Goal: Connect with others: Establish contact or relationships with other users

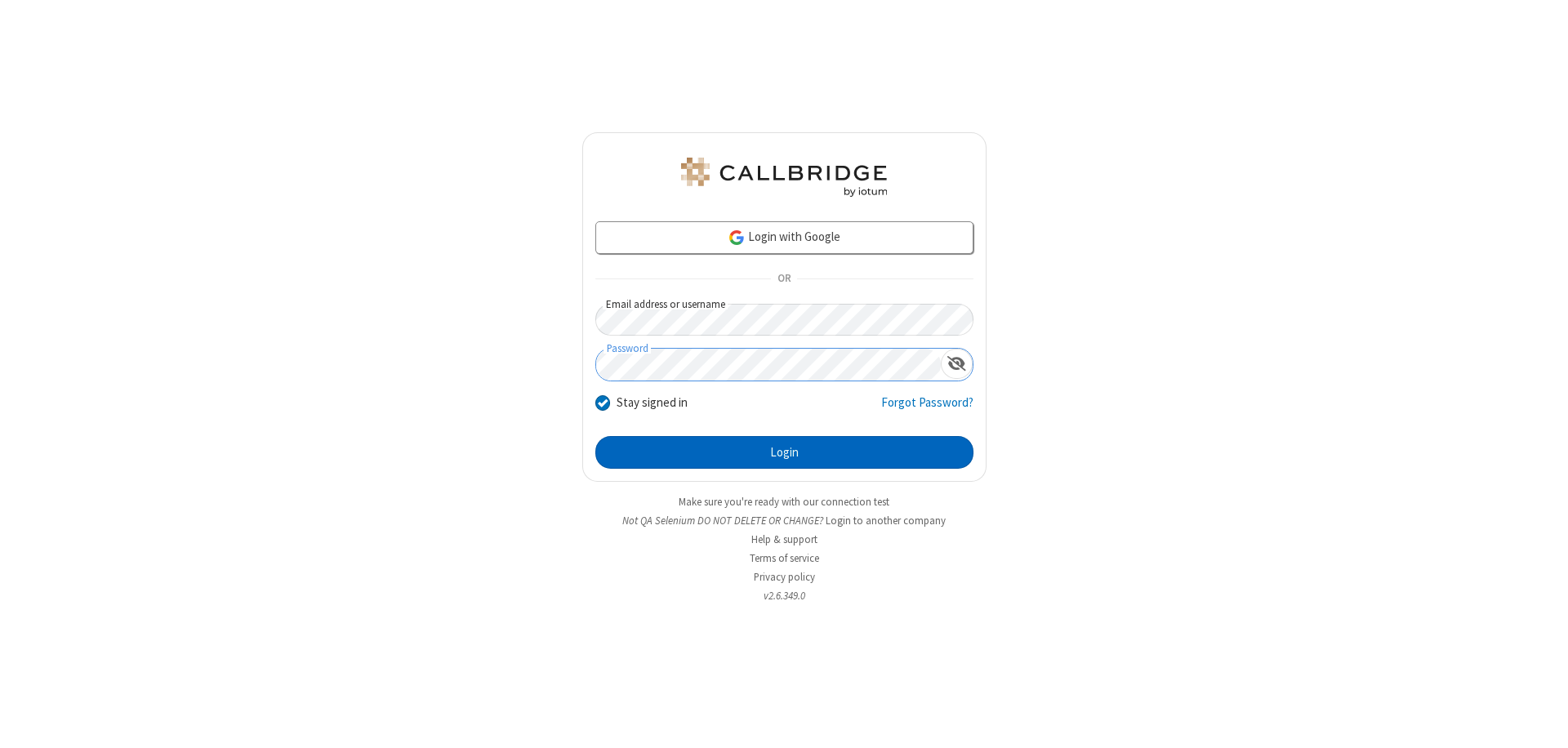
click at [784, 452] on button "Login" at bounding box center [784, 452] width 379 height 33
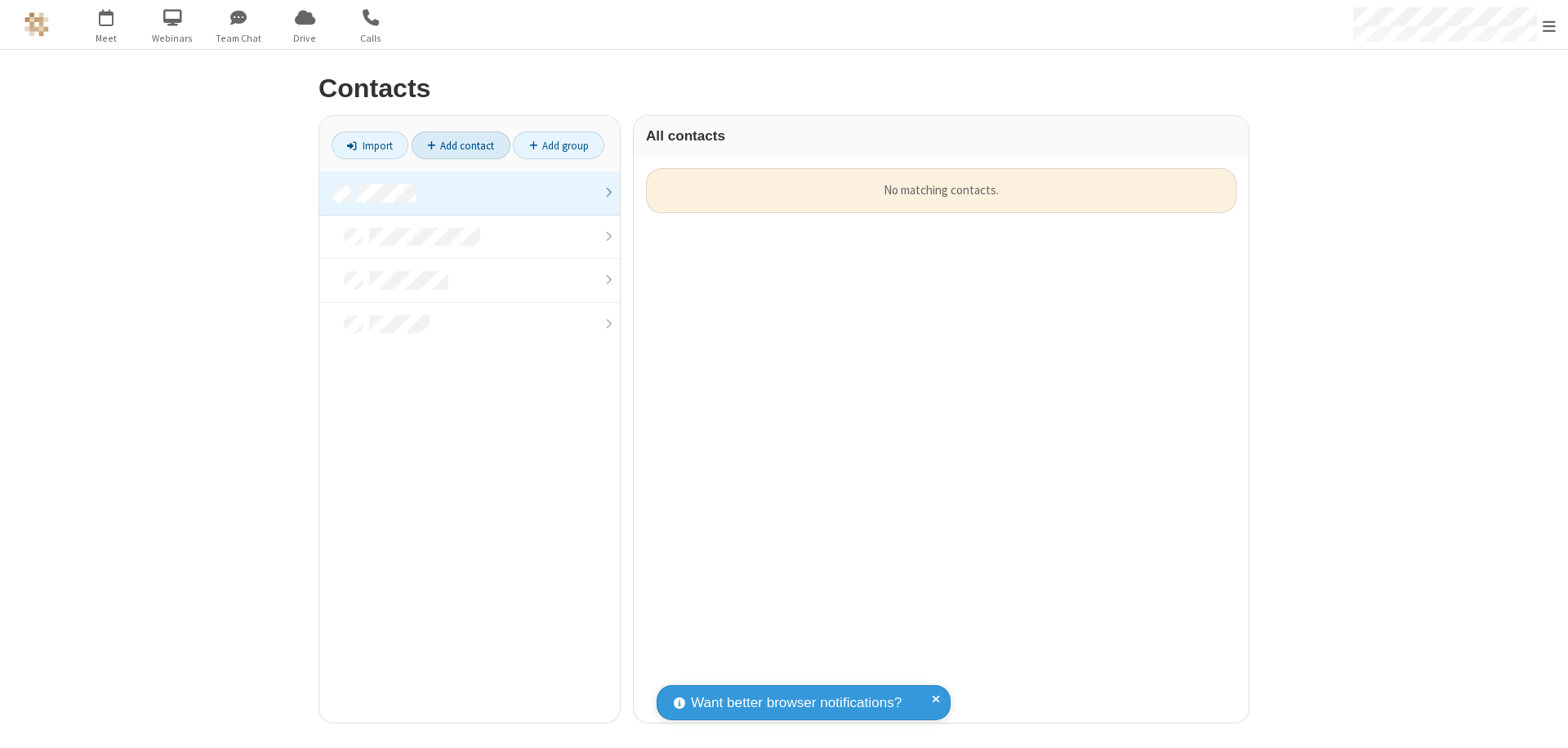
click at [470, 192] on link at bounding box center [470, 193] width 301 height 44
click at [461, 145] on link "Add contact" at bounding box center [461, 145] width 99 height 27
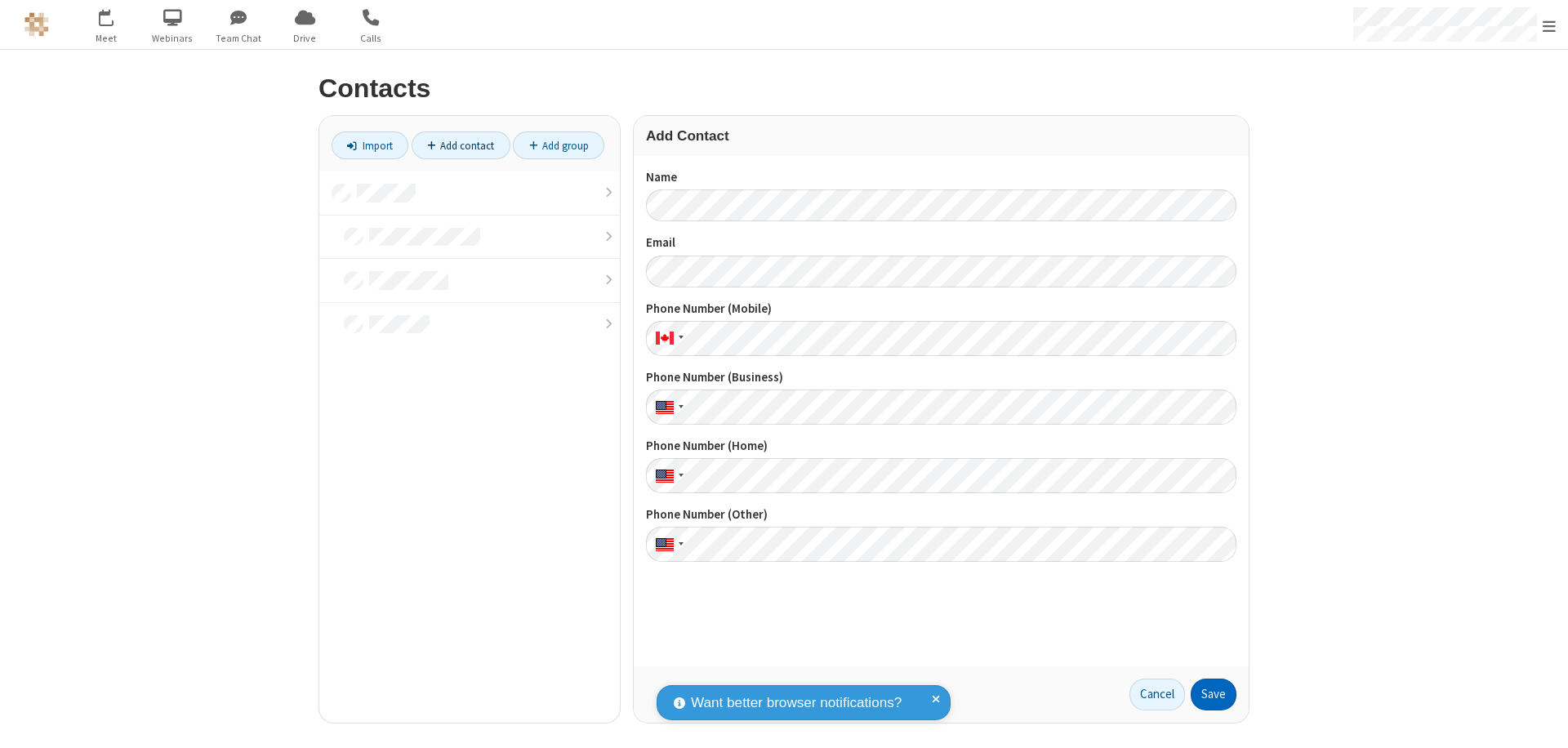
click at [1214, 694] on button "Save" at bounding box center [1214, 695] width 46 height 33
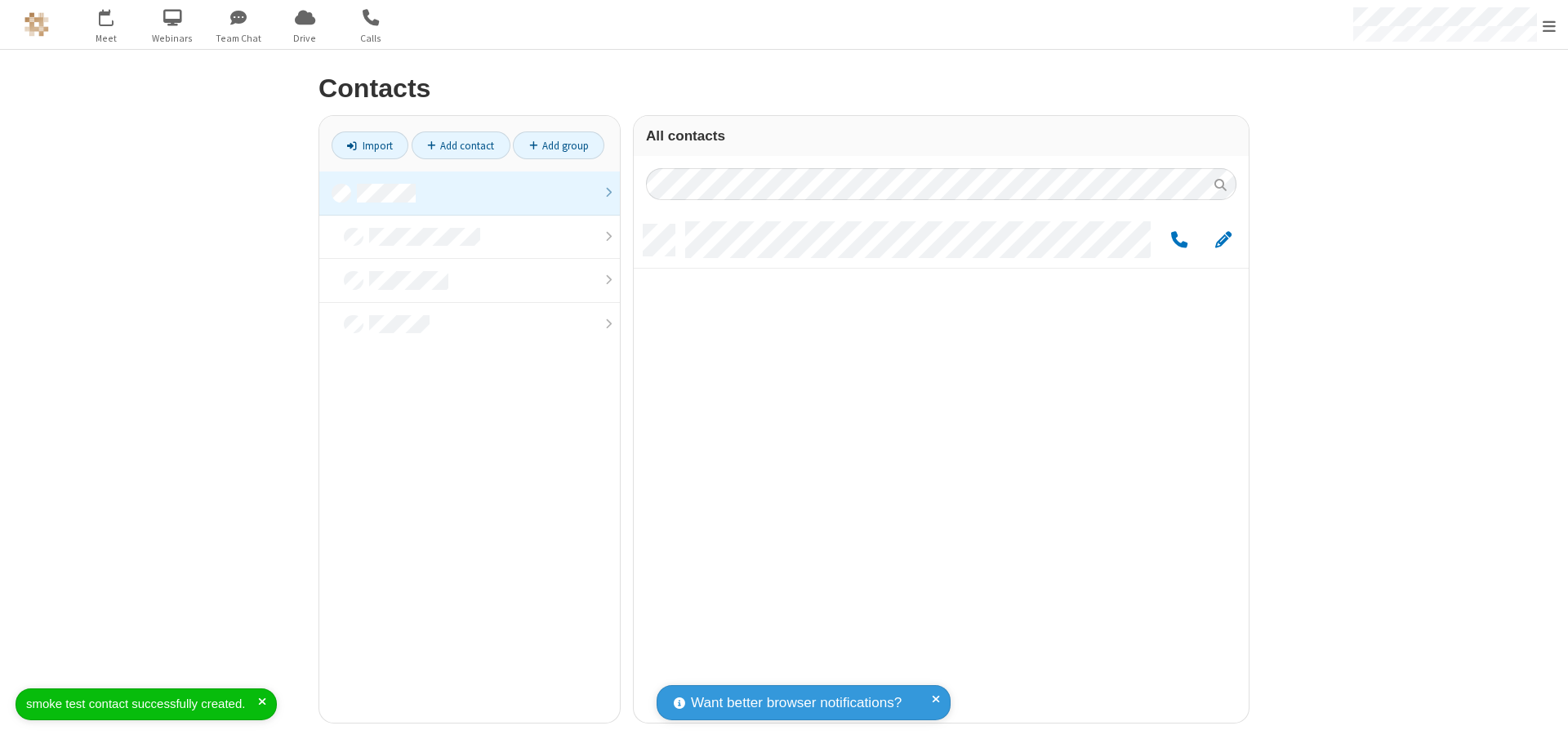
scroll to position [498, 603]
click at [461, 145] on link "Add contact" at bounding box center [461, 145] width 99 height 27
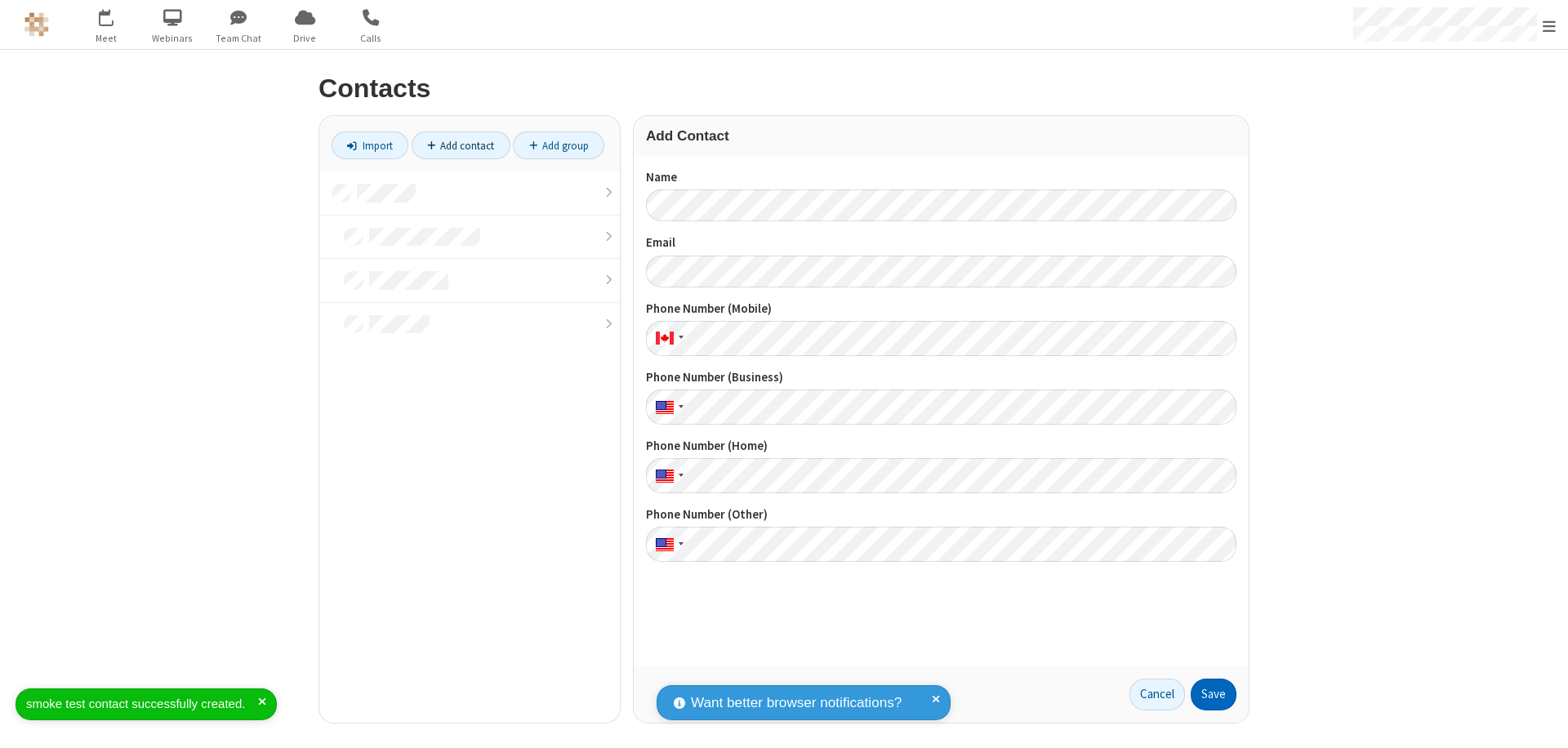
click at [1214, 694] on button "Save" at bounding box center [1214, 695] width 46 height 33
